Goal: Use online tool/utility: Utilize a website feature to perform a specific function

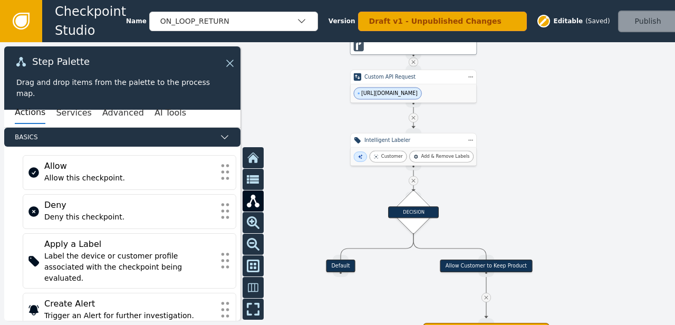
drag, startPoint x: 619, startPoint y: 173, endPoint x: 638, endPoint y: 122, distance: 55.0
click at [638, 122] on div at bounding box center [337, 183] width 675 height 282
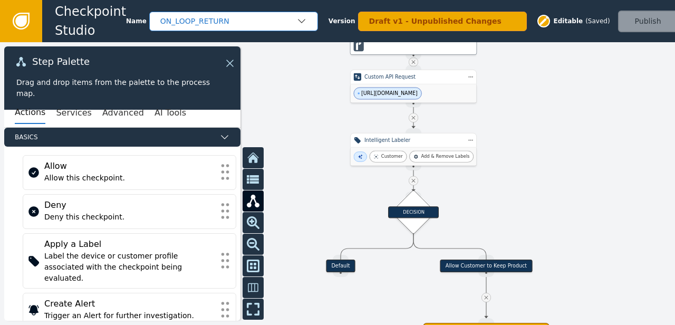
click at [279, 19] on div "ON_LOOP_RETURN" at bounding box center [228, 21] width 136 height 11
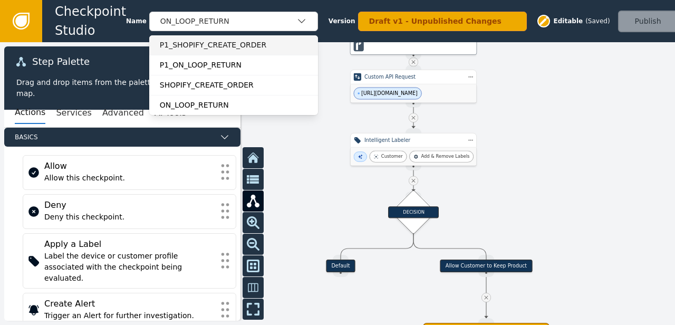
click at [238, 44] on div "P1_SHOPIFY_CREATE_ORDER" at bounding box center [234, 45] width 148 height 11
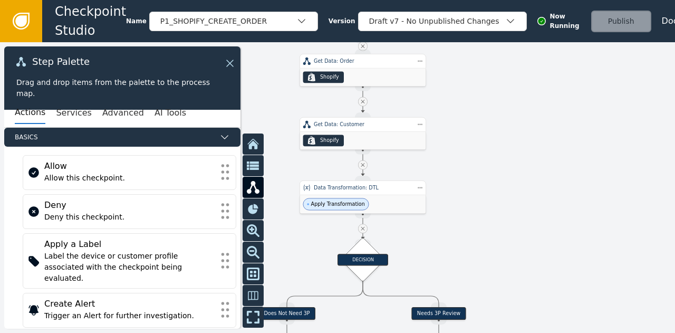
drag, startPoint x: 549, startPoint y: 203, endPoint x: 520, endPoint y: 136, distance: 73.6
click at [520, 136] on div at bounding box center [337, 187] width 675 height 290
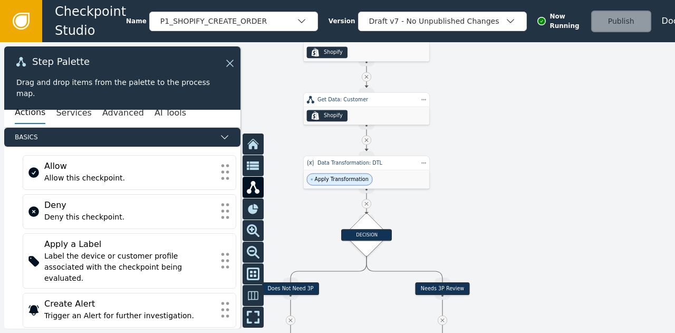
drag, startPoint x: 502, startPoint y: 228, endPoint x: 505, endPoint y: 203, distance: 25.0
click at [505, 203] on div at bounding box center [337, 187] width 675 height 290
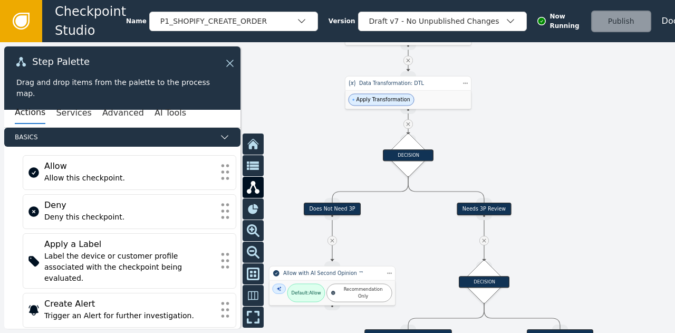
drag, startPoint x: 505, startPoint y: 203, endPoint x: 552, endPoint y: 108, distance: 106.3
click at [552, 108] on div at bounding box center [337, 187] width 675 height 290
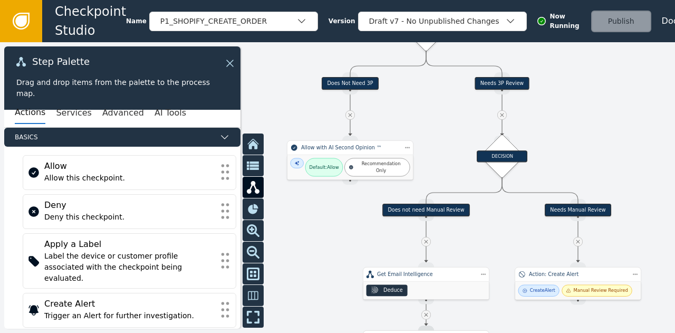
drag, startPoint x: 592, startPoint y: 237, endPoint x: 606, endPoint y: 125, distance: 112.6
click at [606, 125] on div at bounding box center [337, 187] width 675 height 290
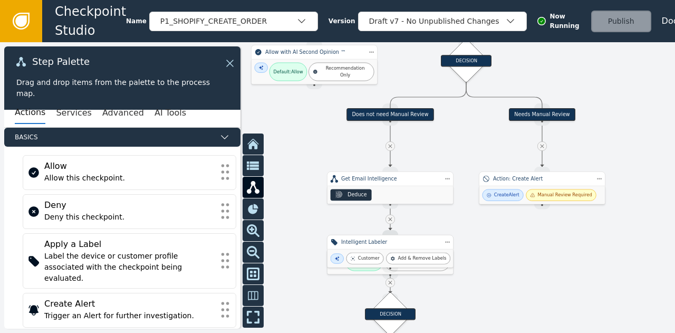
drag, startPoint x: 641, startPoint y: 210, endPoint x: 604, endPoint y: 115, distance: 102.3
click at [604, 115] on div at bounding box center [337, 187] width 675 height 290
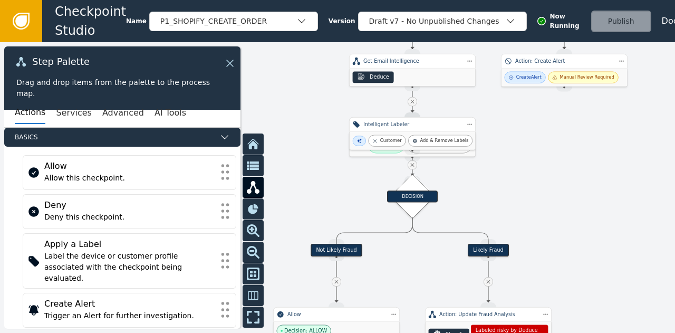
drag, startPoint x: 472, startPoint y: 285, endPoint x: 494, endPoint y: 169, distance: 117.5
click at [494, 169] on div at bounding box center [337, 187] width 675 height 290
drag, startPoint x: 493, startPoint y: 167, endPoint x: 292, endPoint y: 187, distance: 201.7
click at [292, 187] on div at bounding box center [337, 187] width 675 height 290
